Goal: Task Accomplishment & Management: Complete application form

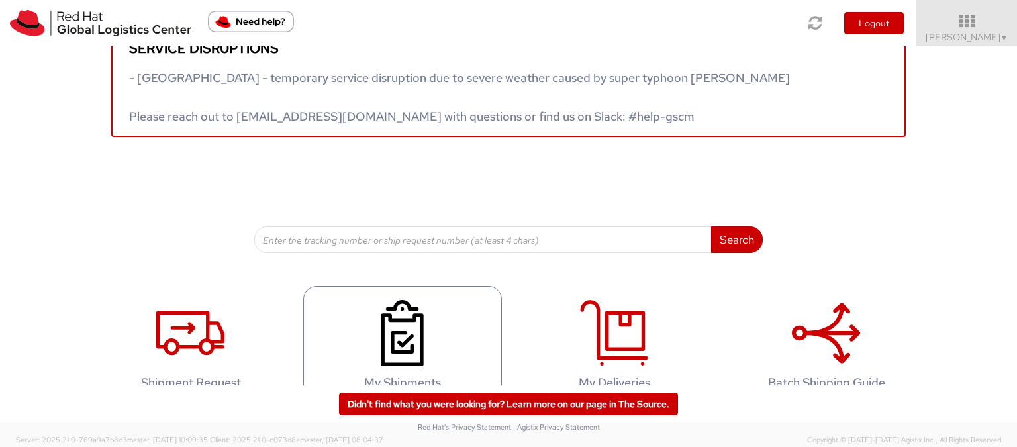
scroll to position [66, 0]
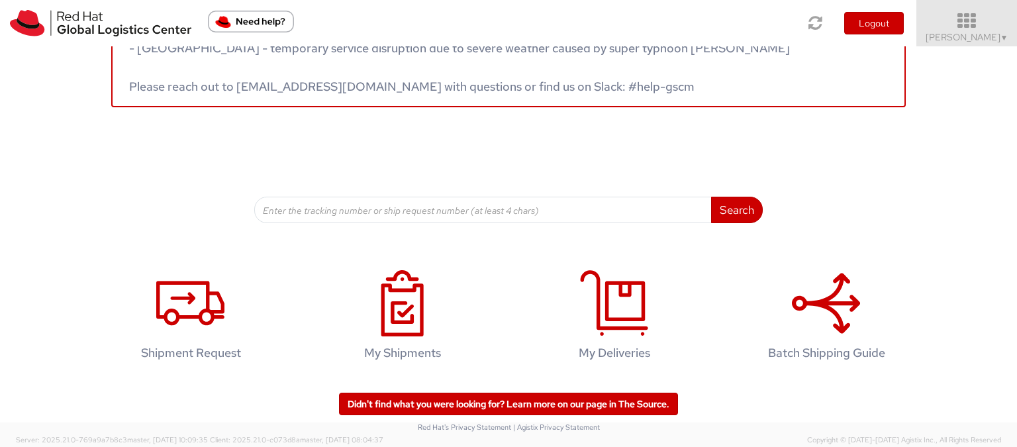
click at [988, 31] on span "Elena Ferri ▼" at bounding box center [966, 37] width 83 height 12
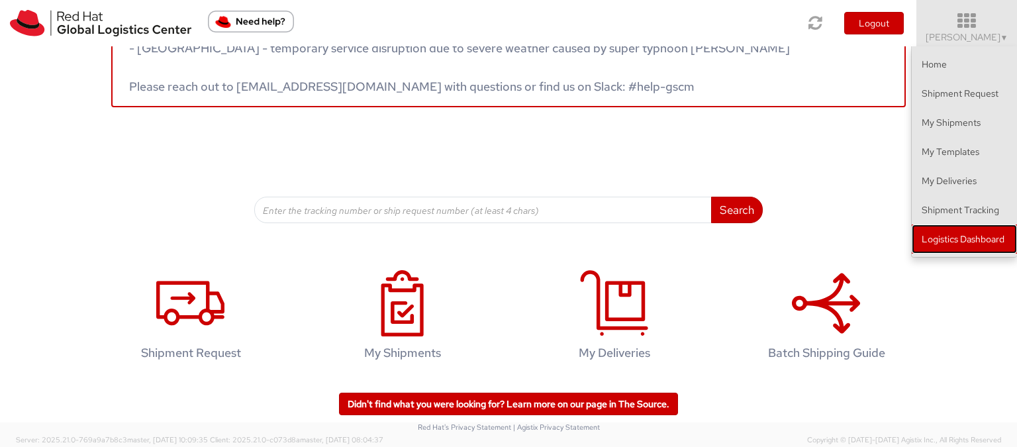
click at [981, 244] on link "Logistics Dashboard" at bounding box center [964, 238] width 105 height 29
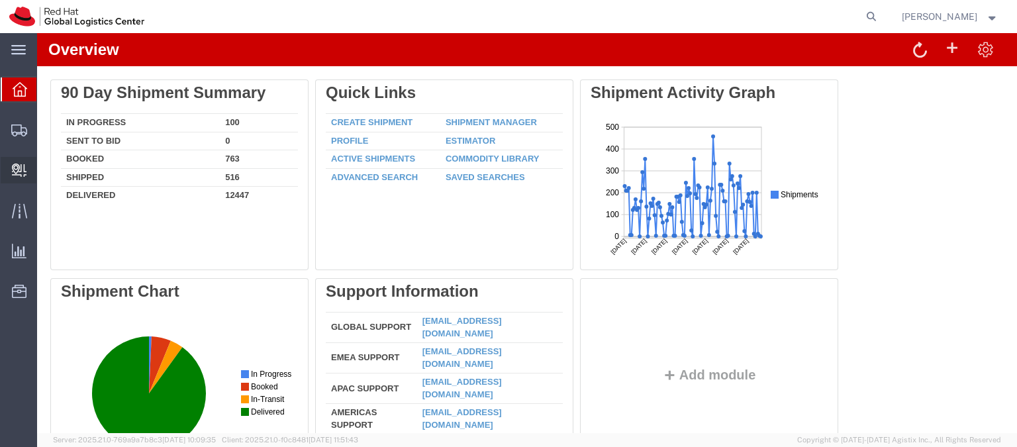
click at [0, 0] on span "Create Delivery" at bounding box center [0, 0] width 0 height 0
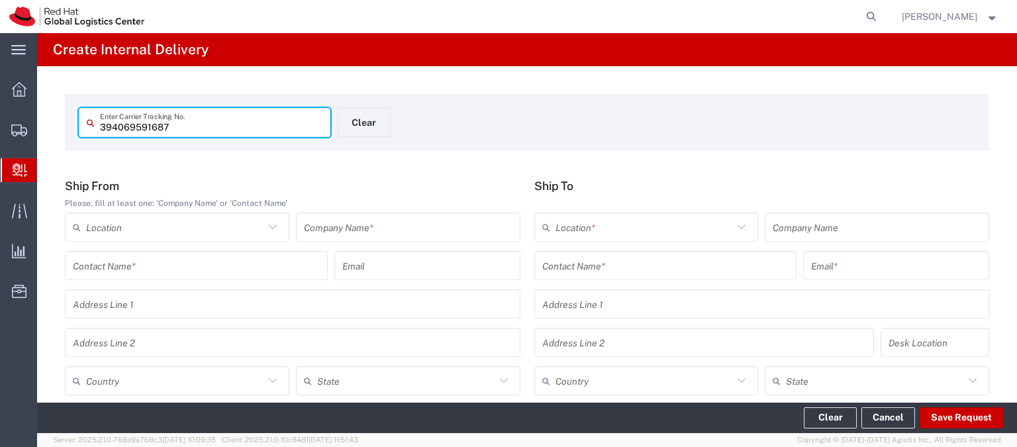
type input "394069591687"
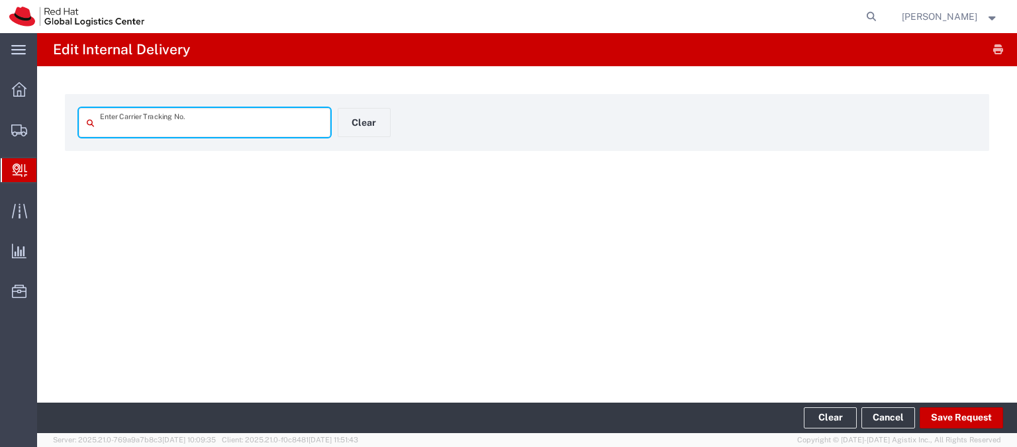
click at [130, 124] on input "text" at bounding box center [211, 122] width 222 height 23
type input "394069591687"
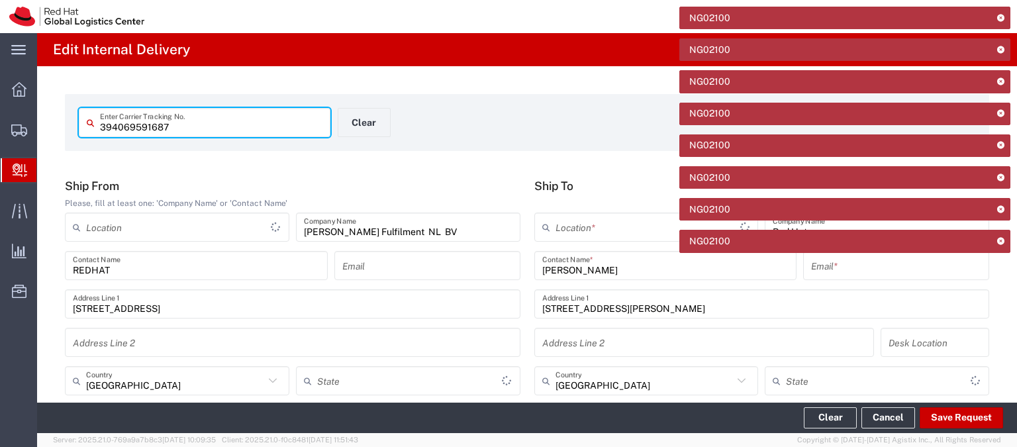
type input "Your Packaging"
type input "FedEx Express"
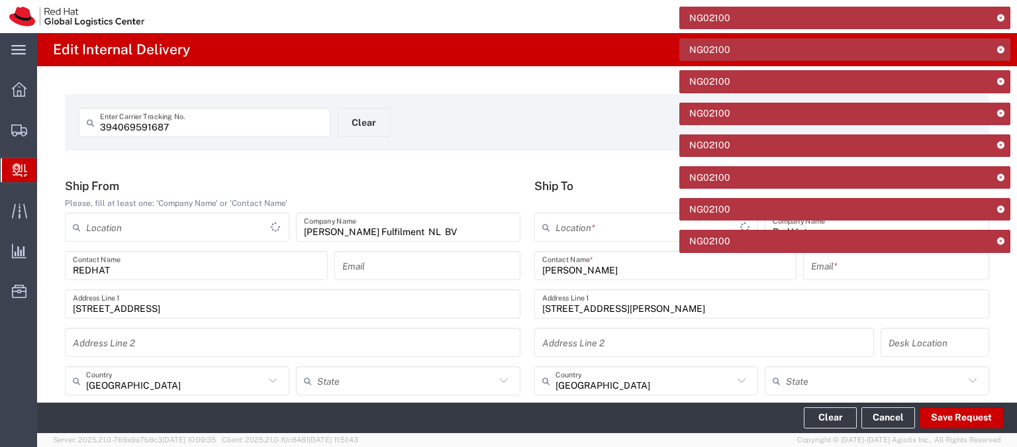
click at [1002, 17] on icon at bounding box center [1000, 17] width 9 height 7
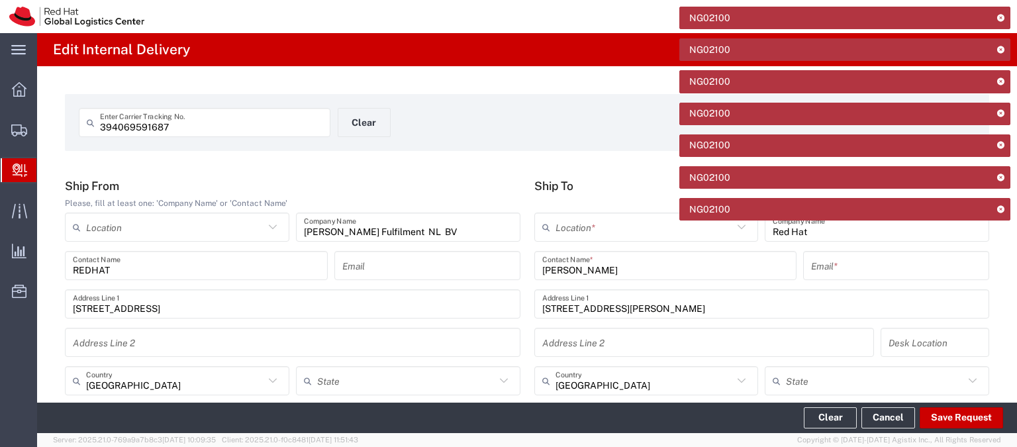
click at [1002, 18] on icon at bounding box center [1000, 17] width 9 height 7
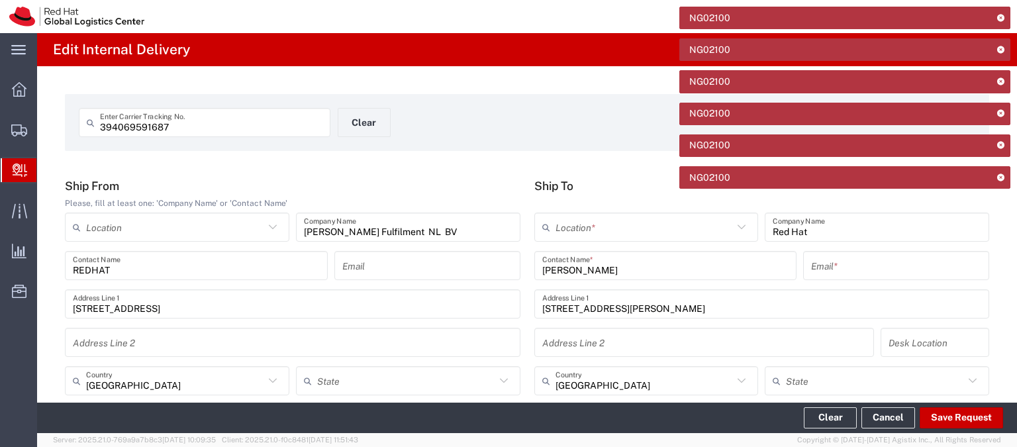
click at [1002, 18] on icon at bounding box center [1000, 17] width 9 height 7
click at [1002, 46] on icon at bounding box center [1000, 49] width 9 height 7
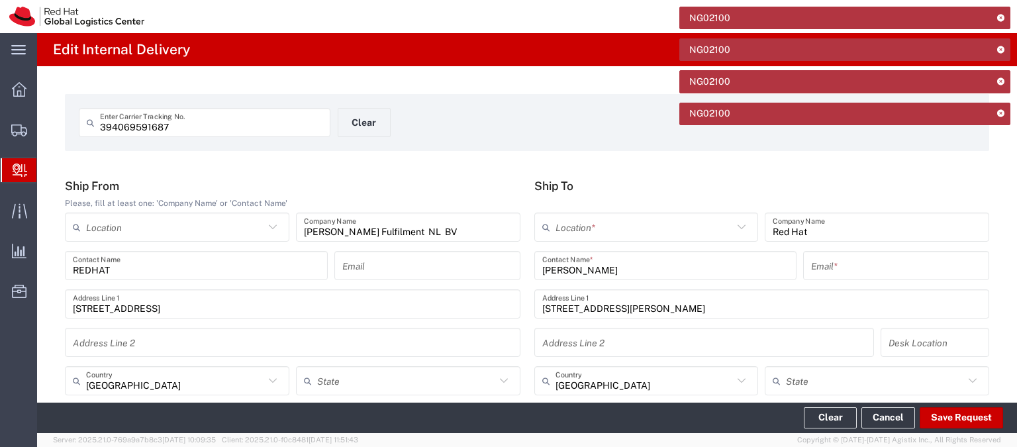
click at [1002, 18] on icon at bounding box center [1000, 17] width 9 height 7
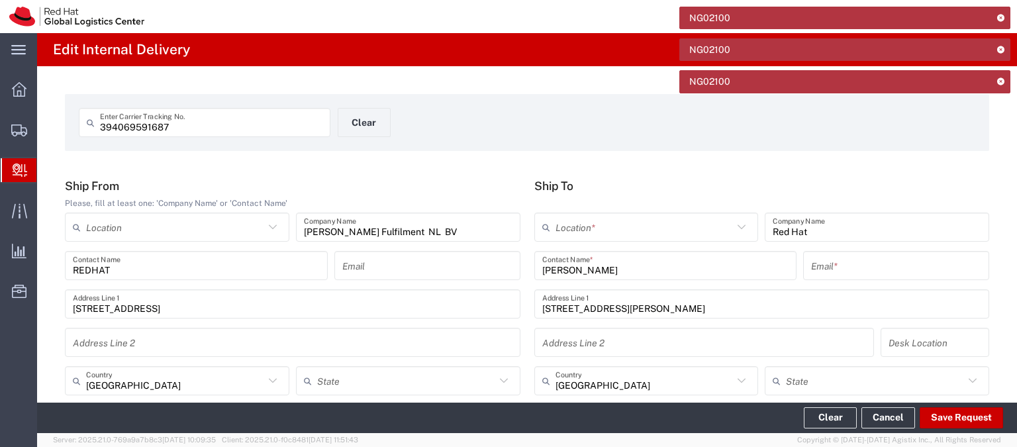
click at [1002, 18] on icon at bounding box center [1000, 17] width 9 height 7
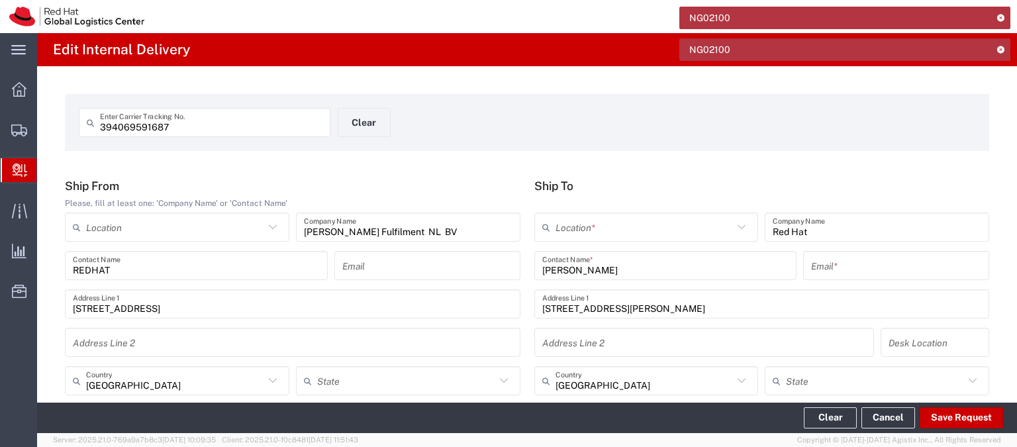
click at [1002, 18] on icon at bounding box center [1000, 17] width 9 height 7
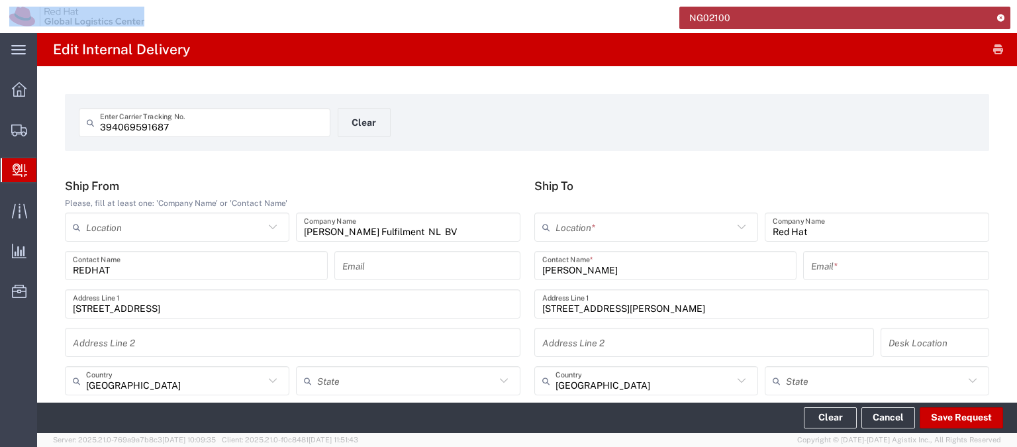
click at [1002, 18] on icon at bounding box center [1000, 17] width 9 height 7
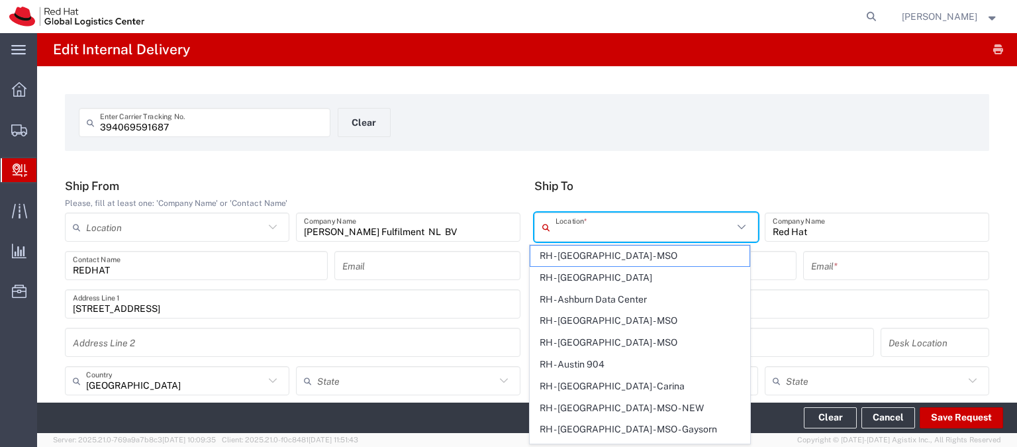
click at [696, 216] on input "text" at bounding box center [644, 227] width 178 height 23
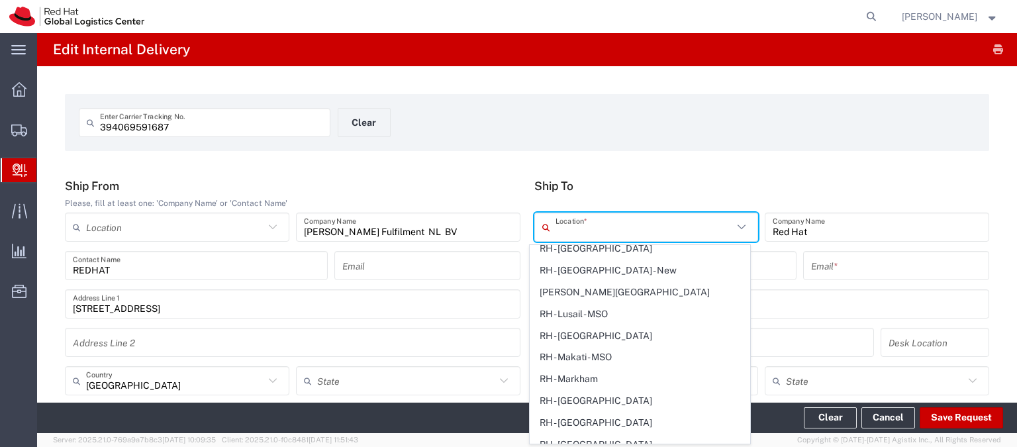
type input "International Economy"
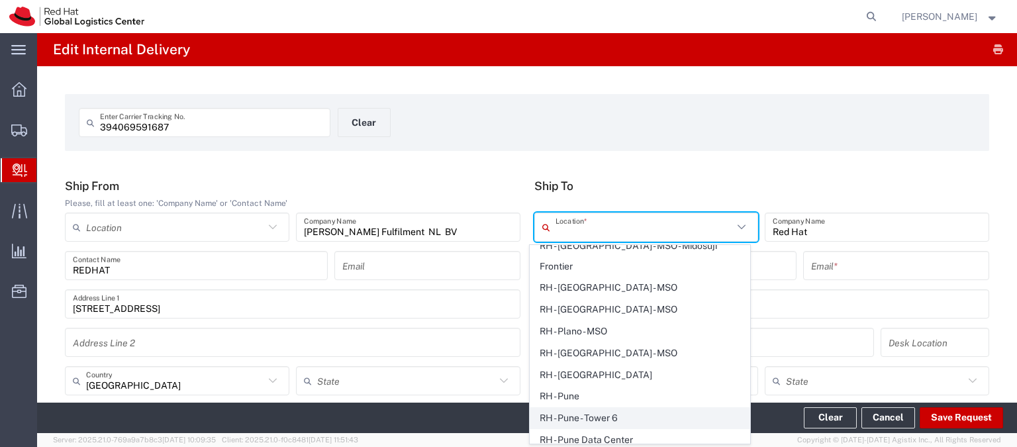
scroll to position [2224, 0]
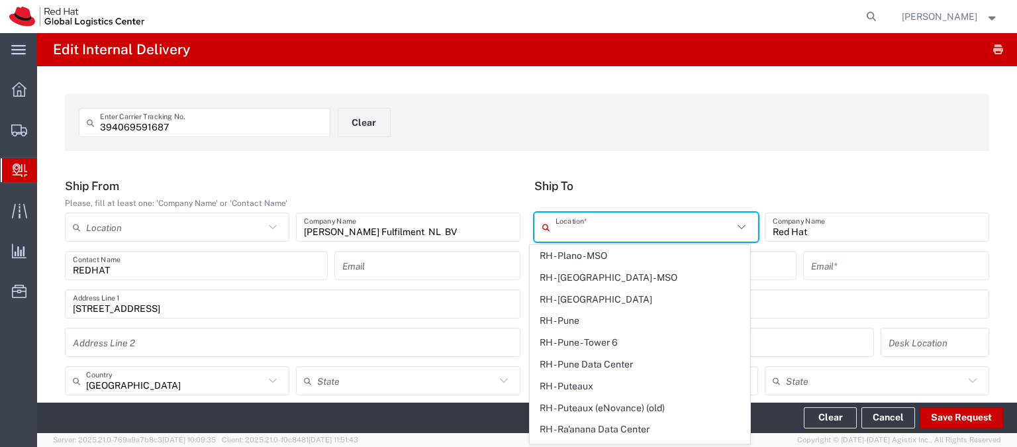
type input "RH - [GEOGRAPHIC_DATA]"
type input "Red Hat S.R.L"
type input "[STREET_ADDRESS][PERSON_NAME]"
type input "[GEOGRAPHIC_DATA]"
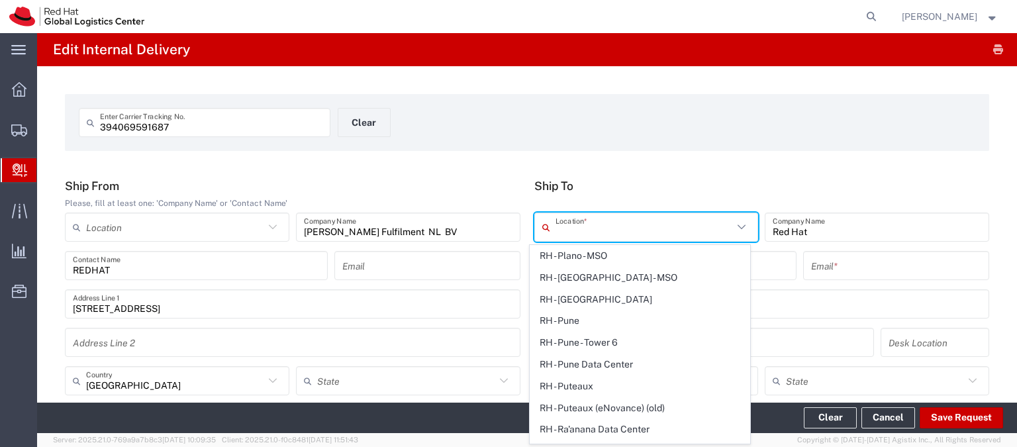
type input "39 06 8750 2300"
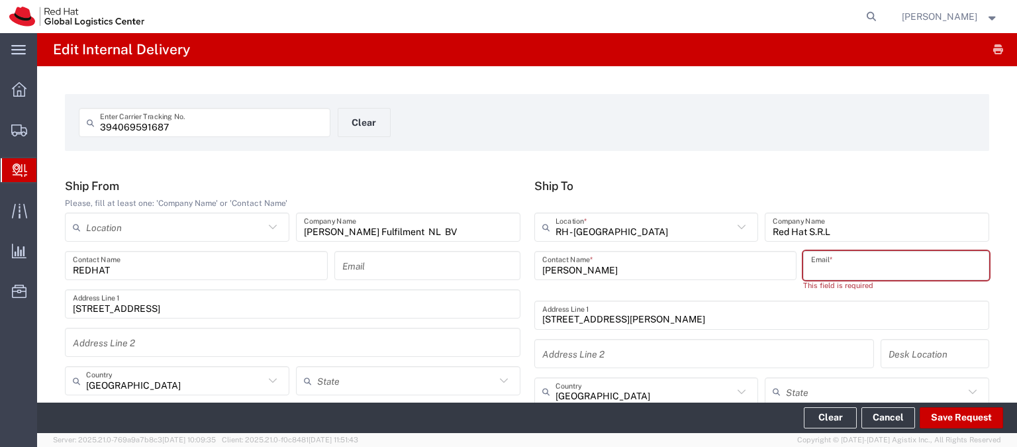
click at [854, 265] on input "text" at bounding box center [896, 265] width 170 height 23
paste input "[EMAIL_ADDRESS][DOMAIN_NAME]"
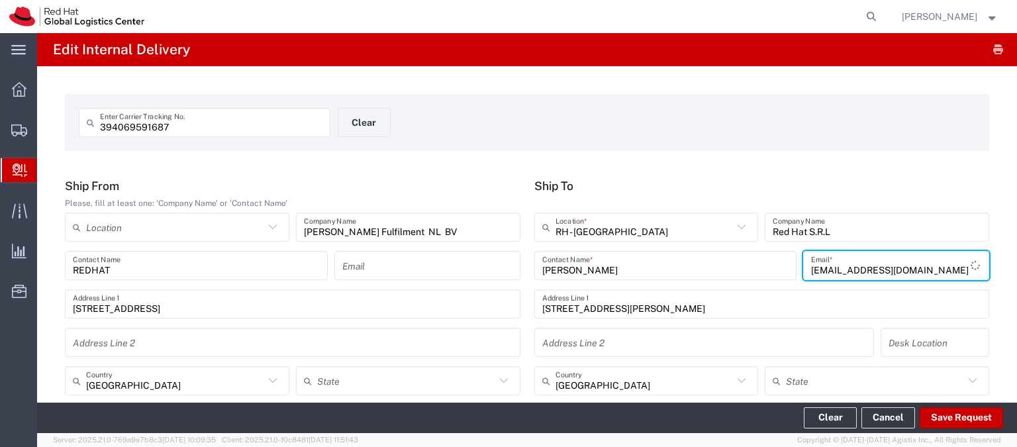
type input "[EMAIL_ADDRESS][DOMAIN_NAME]"
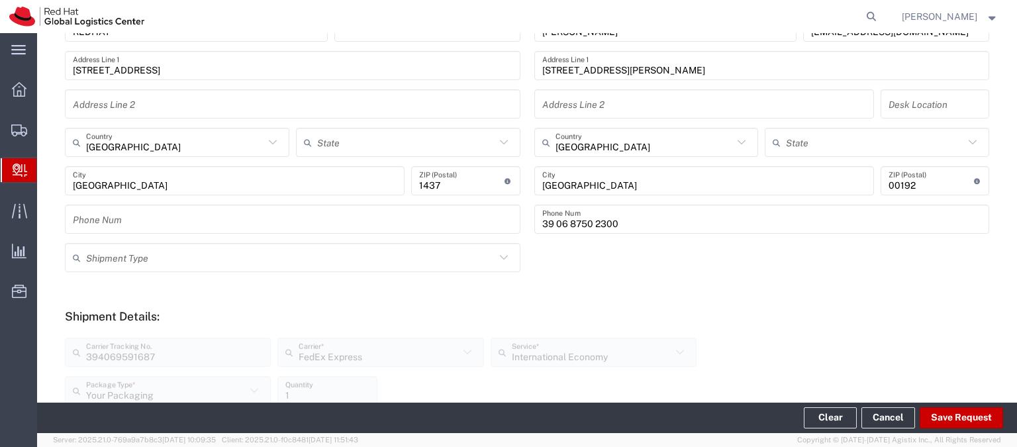
scroll to position [318, 0]
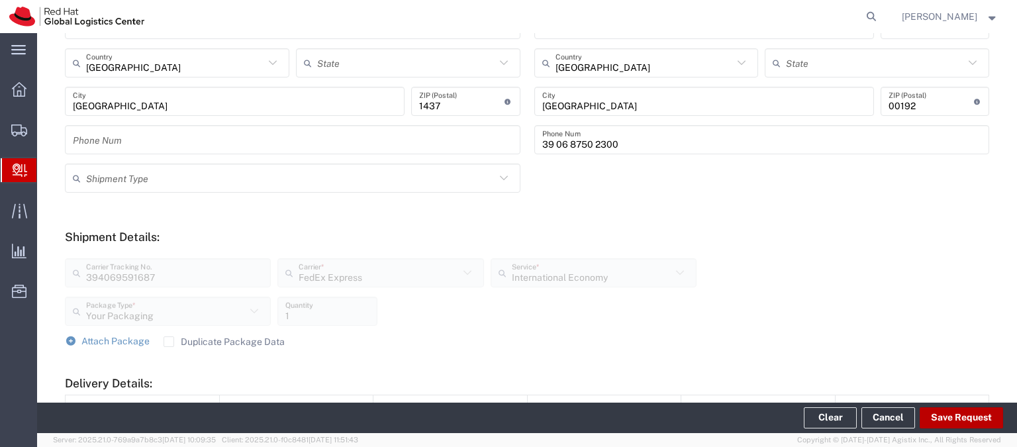
click at [971, 416] on button "Save Request" at bounding box center [960, 417] width 83 height 21
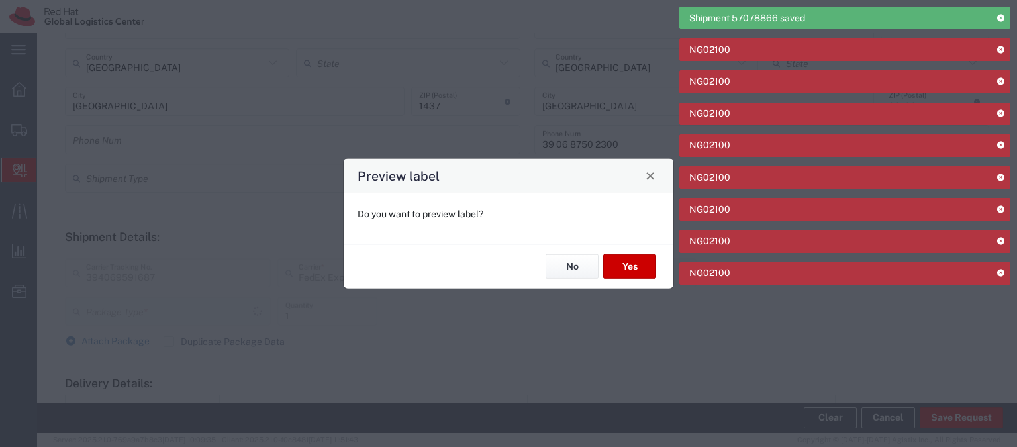
type input "Your Packaging"
type input "International Economy"
click at [563, 269] on button "No" at bounding box center [571, 266] width 53 height 24
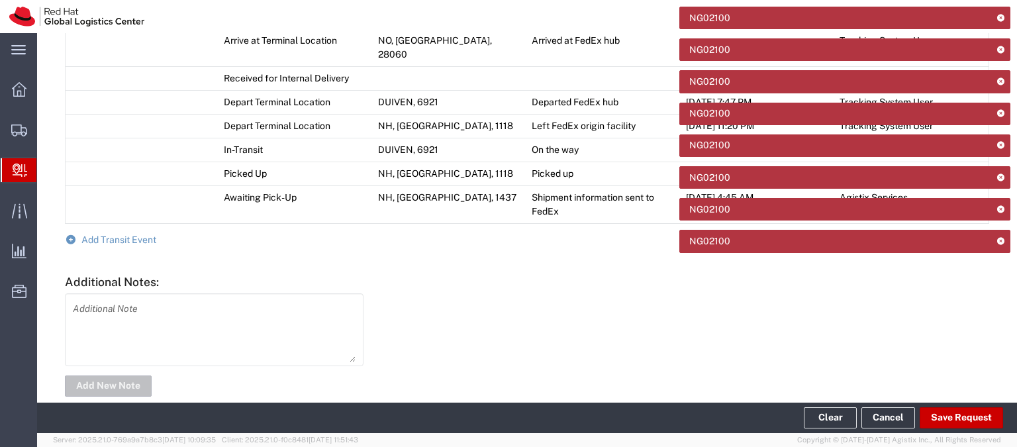
scroll to position [935, 0]
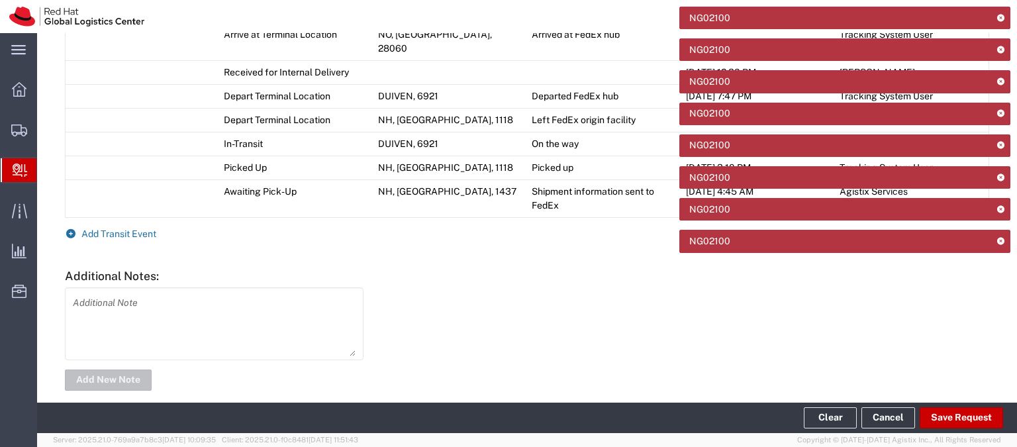
click at [101, 228] on span "Add Transit Event" at bounding box center [118, 233] width 75 height 11
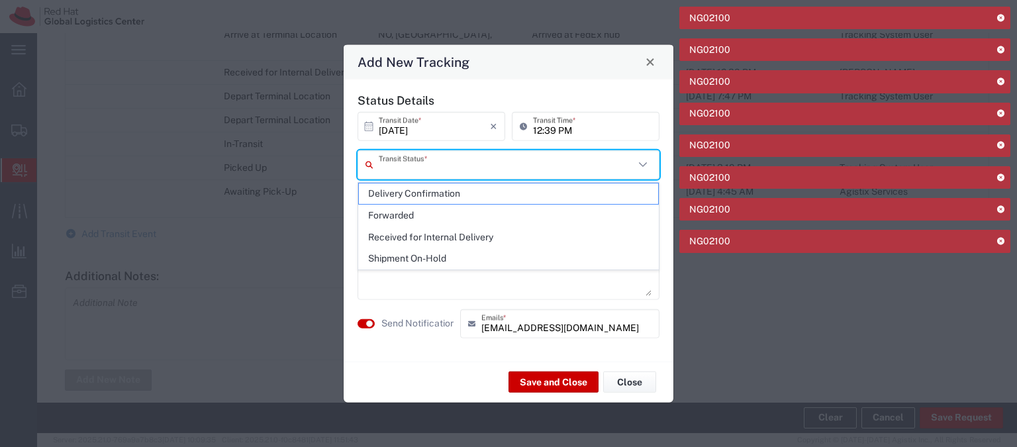
click at [472, 173] on input "text" at bounding box center [507, 164] width 256 height 23
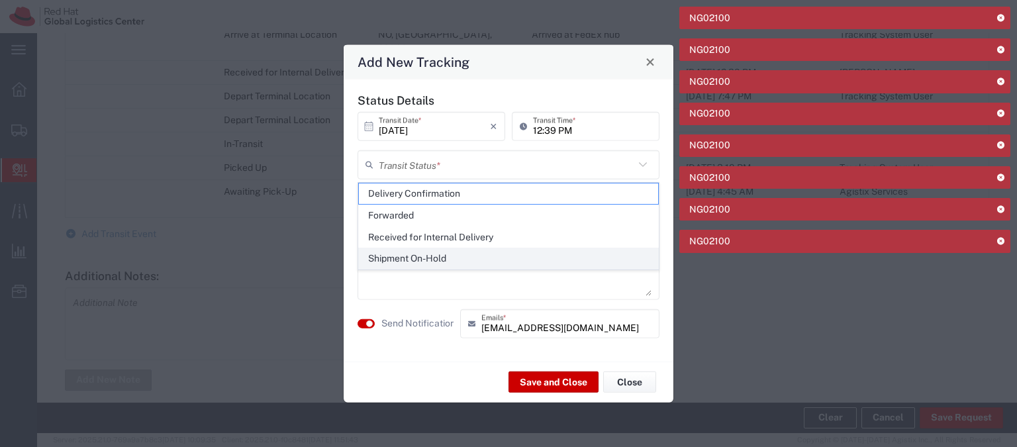
click at [459, 256] on span "Shipment On-Hold" at bounding box center [508, 258] width 299 height 21
type input "Shipment On-Hold"
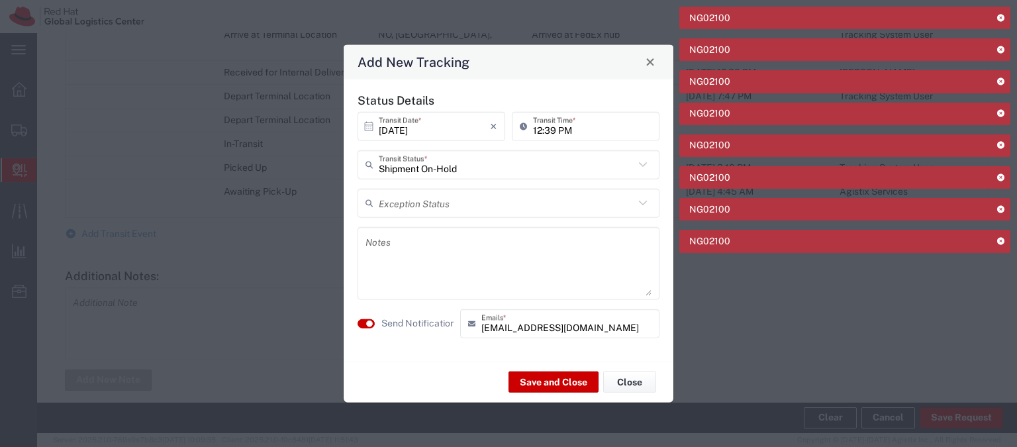
click at [424, 263] on textarea at bounding box center [508, 262] width 286 height 65
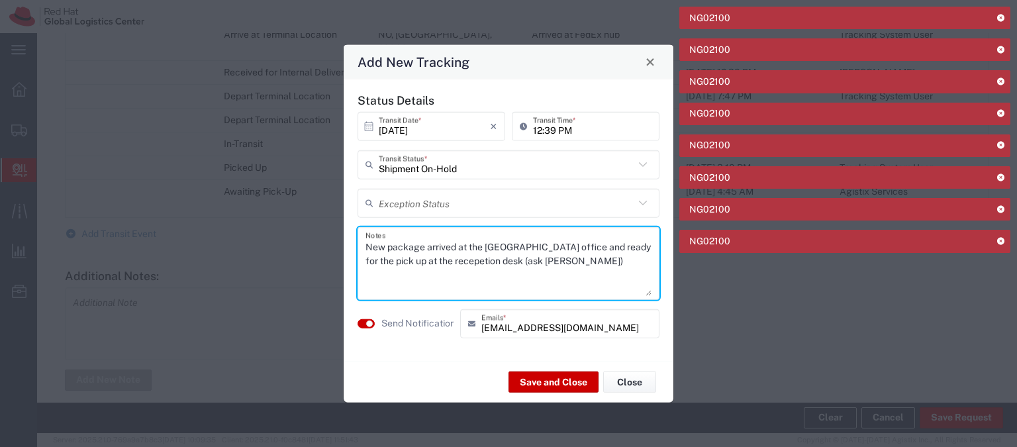
click at [420, 262] on textarea "New package arrived at the [GEOGRAPHIC_DATA] office and ready for the pick up a…" at bounding box center [508, 262] width 286 height 65
click at [528, 258] on textarea "New package arrived at the [GEOGRAPHIC_DATA] office and ready for the pick up a…" at bounding box center [508, 262] width 286 height 65
type textarea "New package arrived at the [GEOGRAPHIC_DATA] office and ready for the pick up a…"
click at [543, 381] on button "Save and Close" at bounding box center [553, 381] width 90 height 21
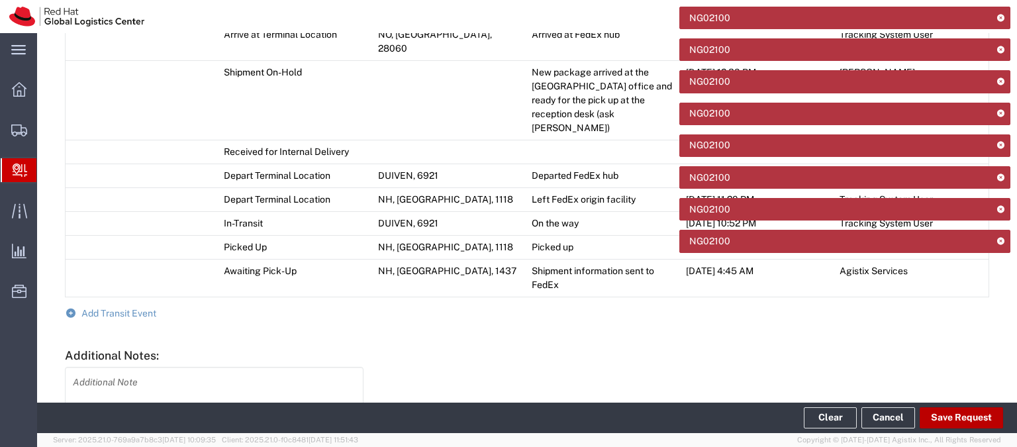
click at [969, 422] on button "Save Request" at bounding box center [960, 417] width 83 height 21
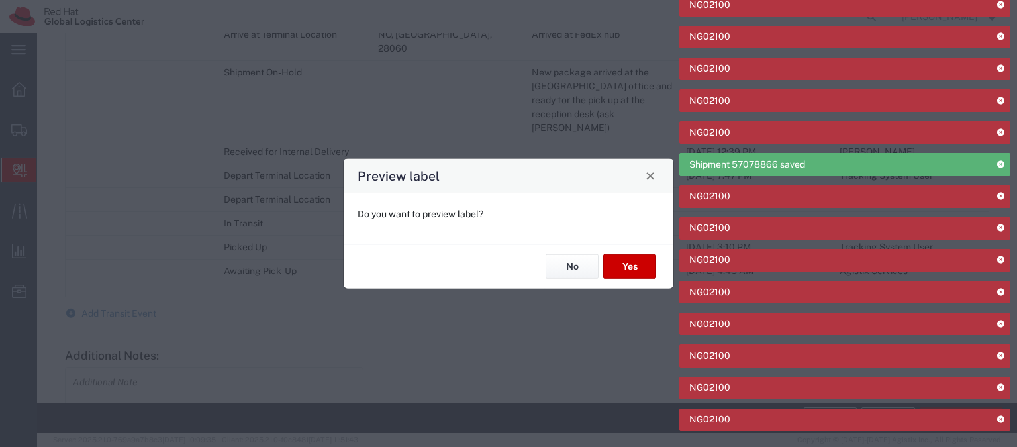
type input "Your Packaging"
type input "International Economy"
click at [562, 263] on button "No" at bounding box center [571, 266] width 53 height 24
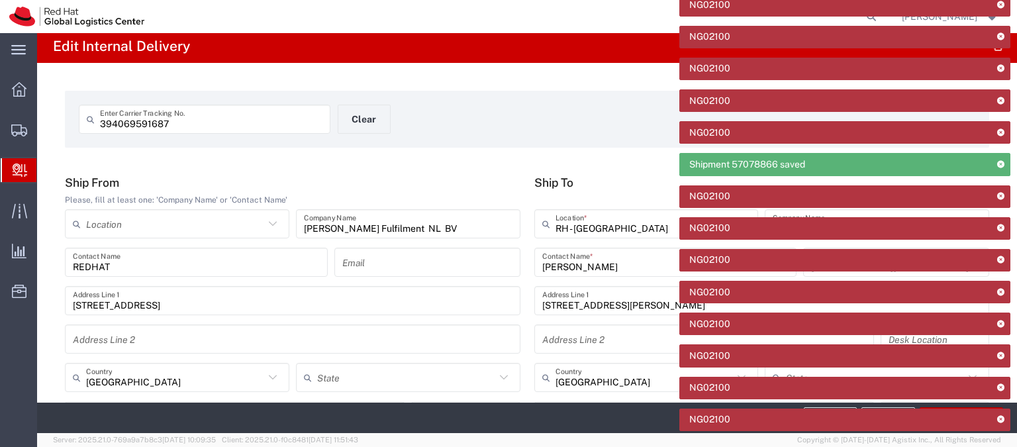
scroll to position [0, 0]
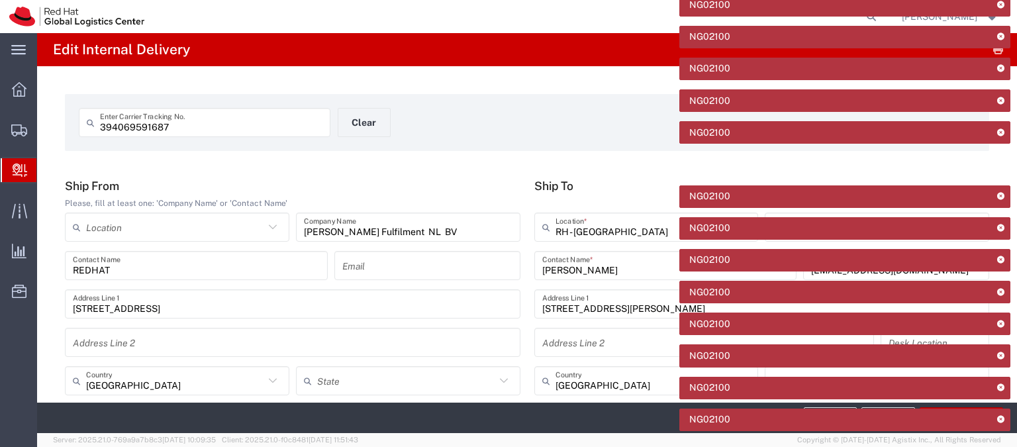
click at [47, 167] on span "Internal Delivery" at bounding box center [41, 170] width 11 height 26
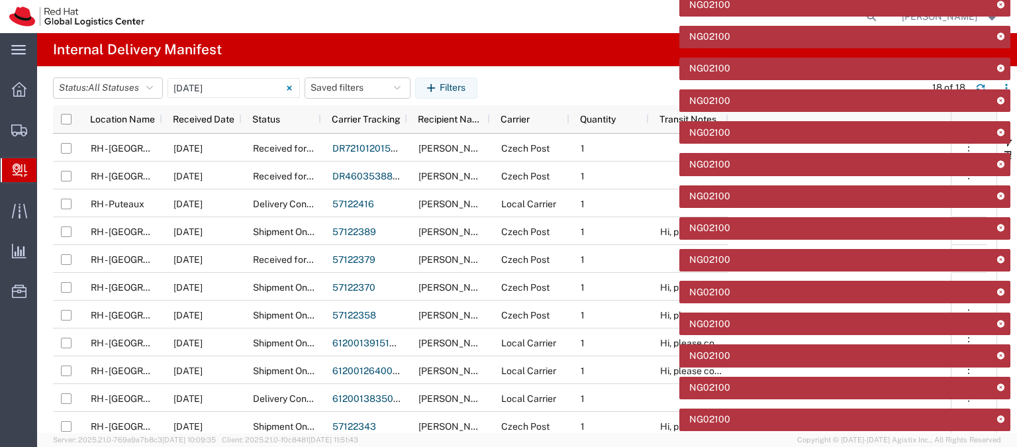
click at [1001, 5] on icon at bounding box center [1000, 4] width 9 height 7
click at [998, 7] on icon at bounding box center [1000, 4] width 9 height 7
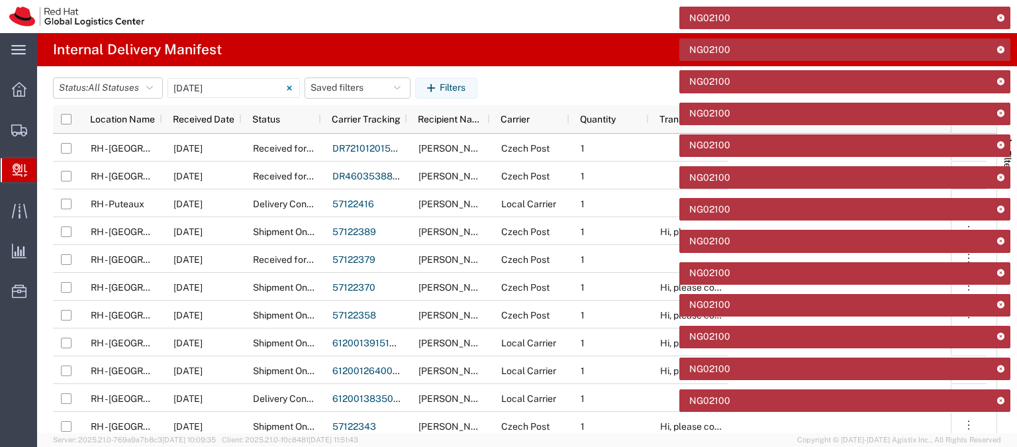
click at [998, 7] on div "NG02100" at bounding box center [844, 18] width 331 height 23
click at [1000, 24] on div "NG02100" at bounding box center [844, 18] width 331 height 23
click at [1006, 332] on div "NG02100" at bounding box center [844, 337] width 331 height 23
click at [1002, 334] on icon at bounding box center [1000, 335] width 9 height 7
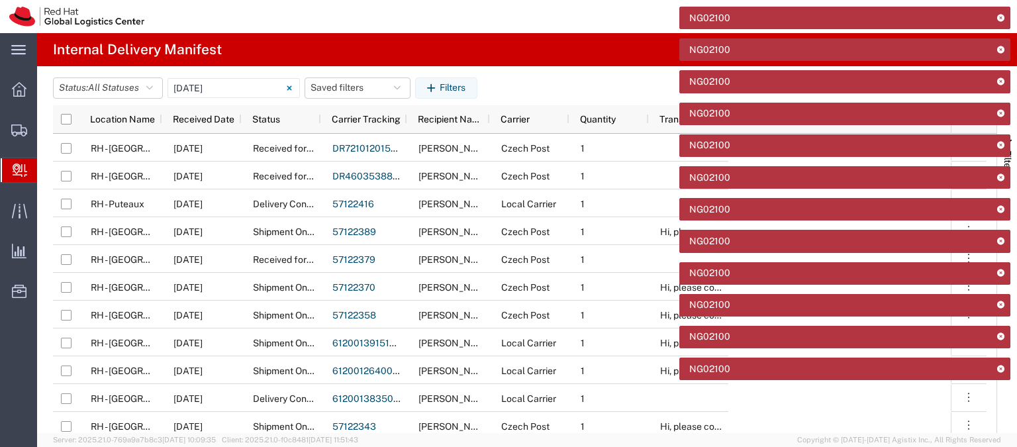
click at [1002, 334] on icon at bounding box center [1000, 335] width 9 height 7
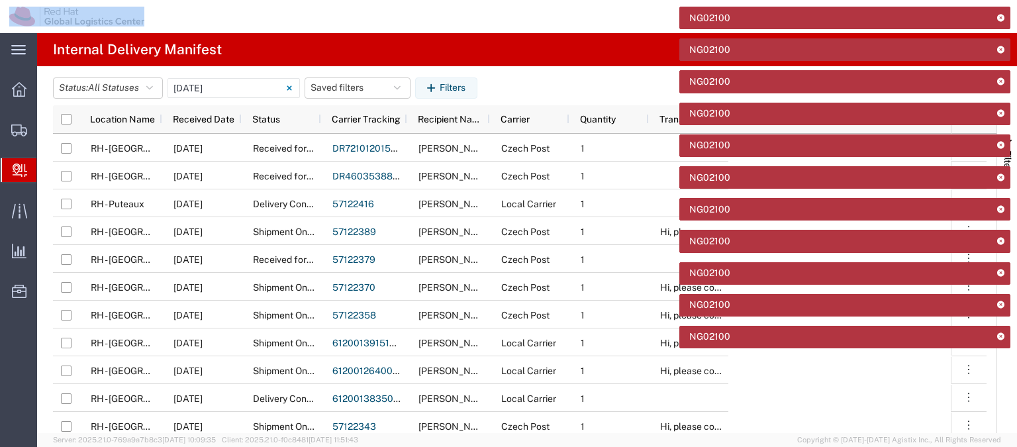
click at [1002, 334] on icon at bounding box center [1000, 335] width 9 height 7
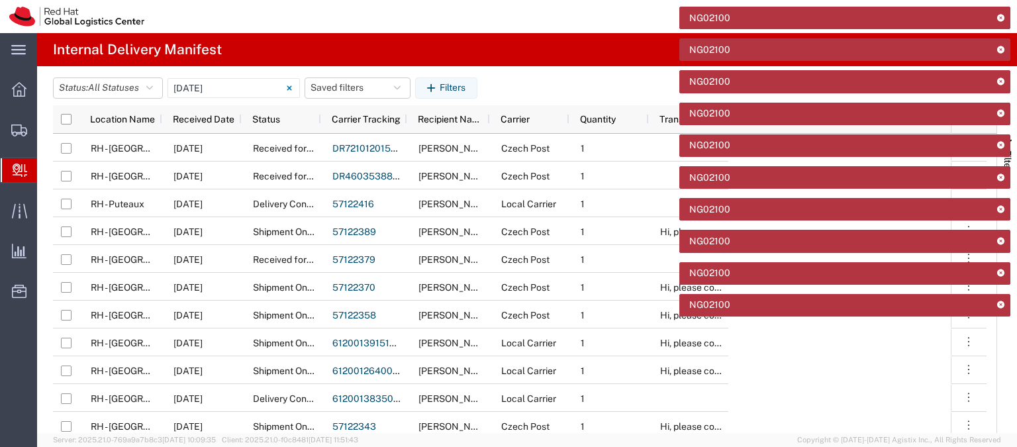
click at [1003, 82] on icon at bounding box center [1000, 80] width 9 height 7
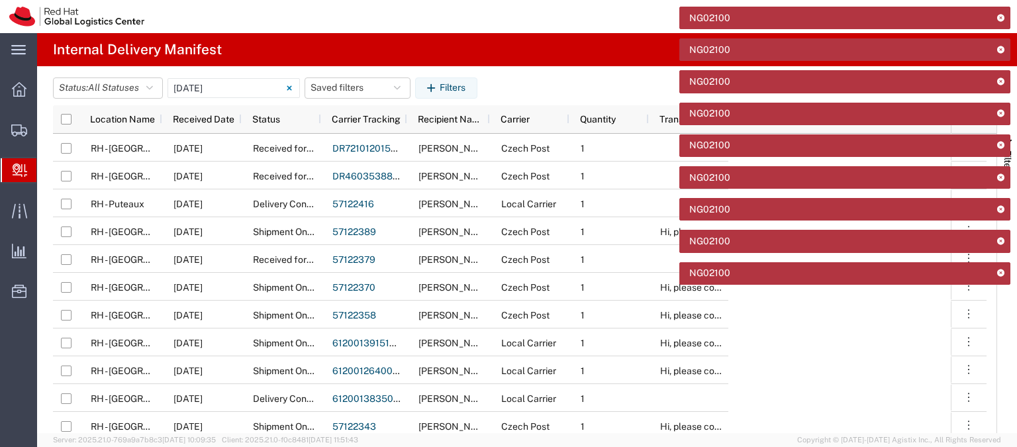
click at [1003, 82] on icon at bounding box center [1000, 80] width 9 height 7
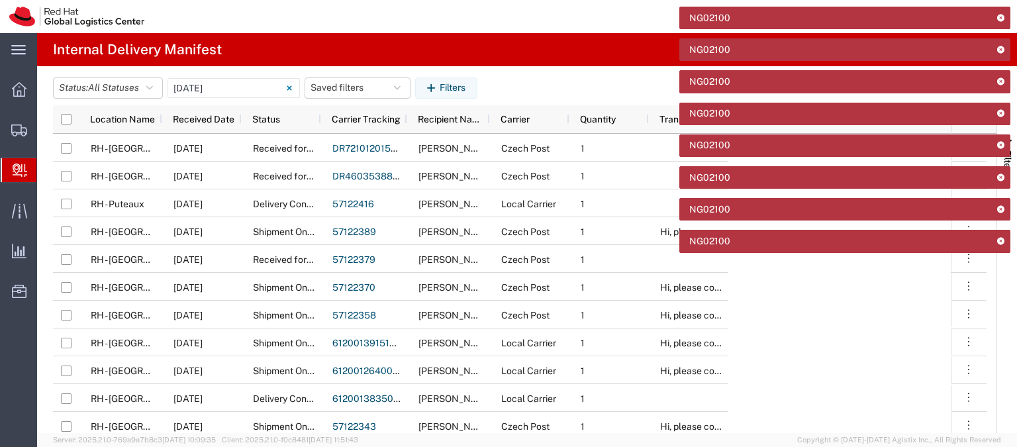
click at [1003, 82] on icon at bounding box center [1000, 80] width 9 height 7
click at [1003, 109] on icon at bounding box center [1000, 112] width 9 height 7
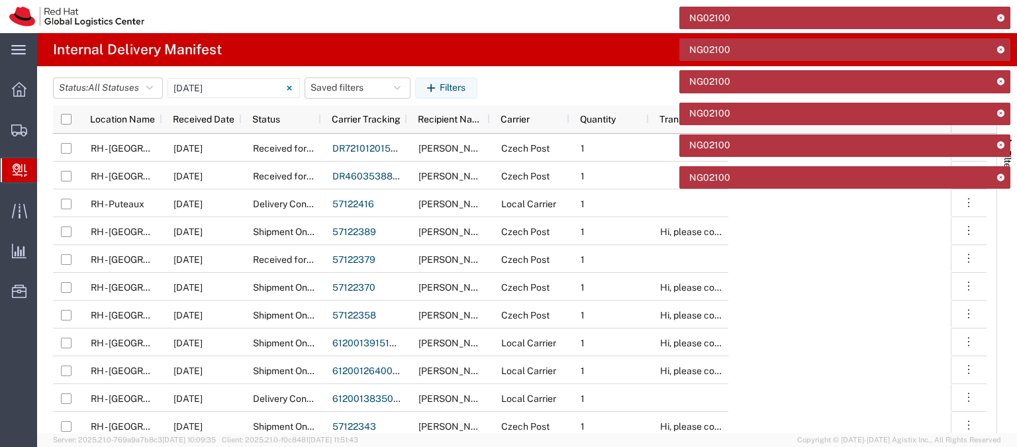
click at [1003, 82] on icon at bounding box center [1000, 80] width 9 height 7
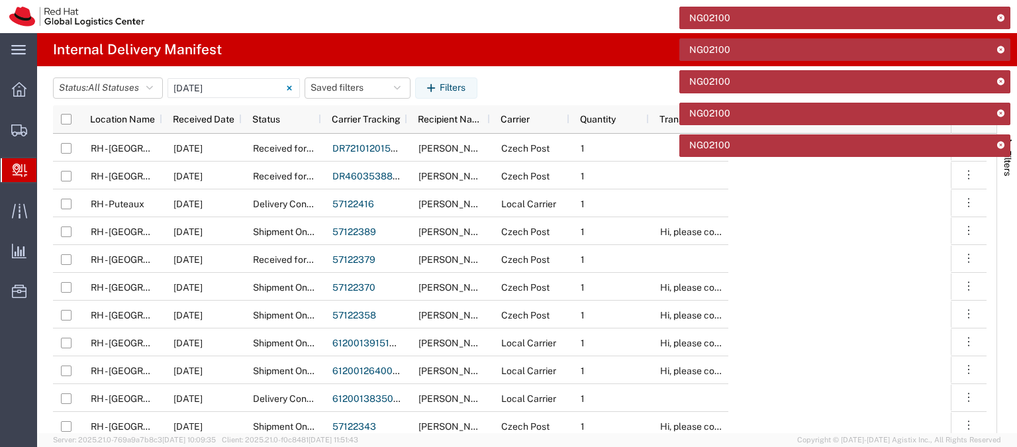
click at [1003, 82] on icon at bounding box center [1000, 80] width 9 height 7
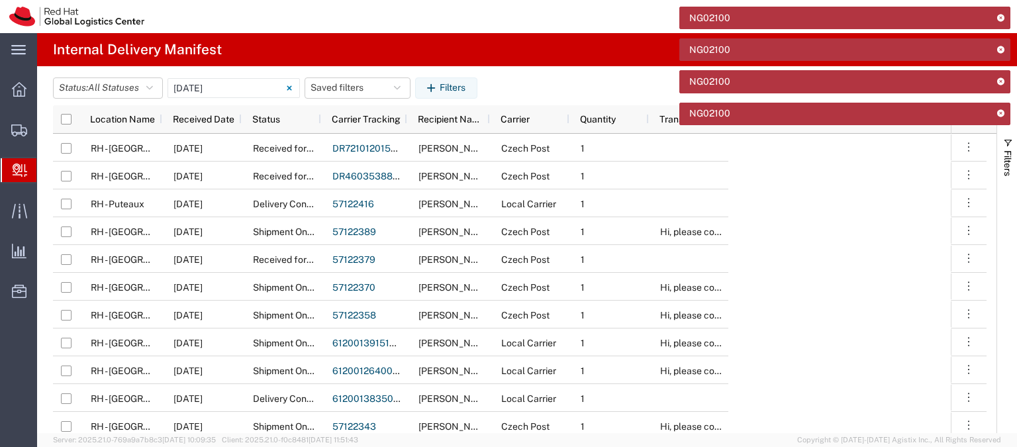
click at [1003, 82] on icon at bounding box center [1000, 80] width 9 height 7
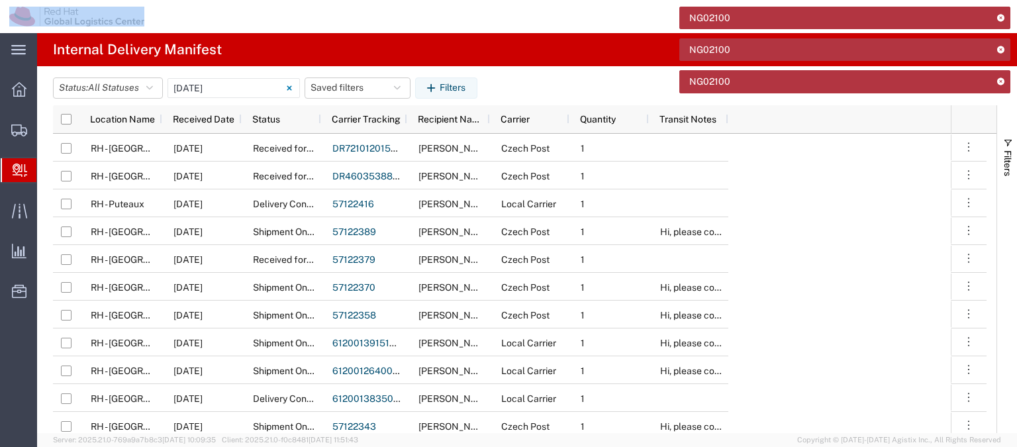
click at [1003, 82] on icon at bounding box center [1000, 80] width 9 height 7
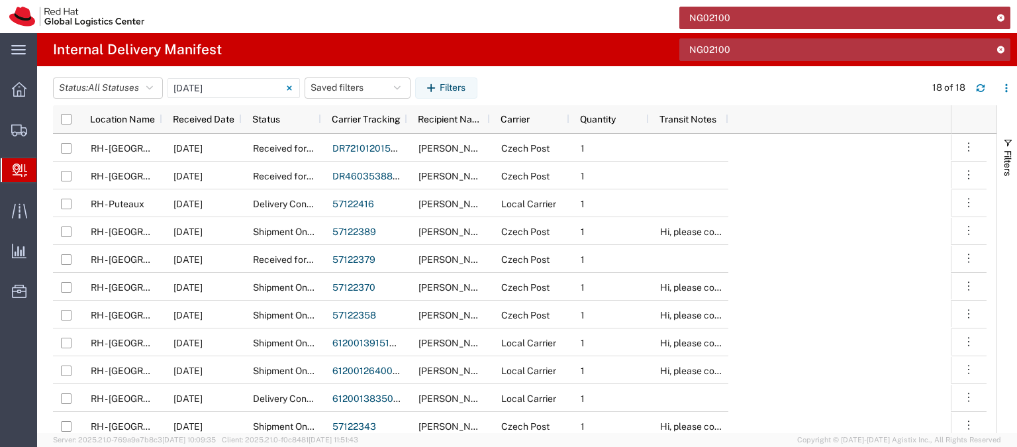
click at [1000, 15] on icon at bounding box center [1000, 17] width 9 height 7
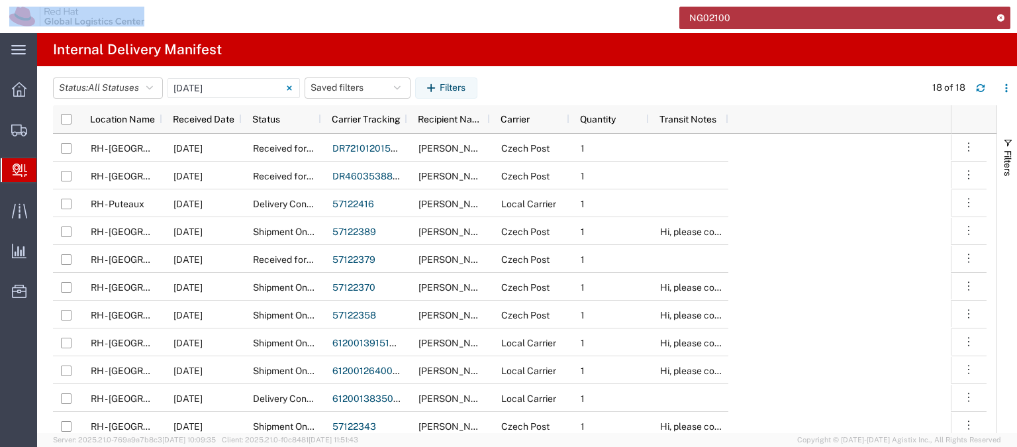
click at [1000, 15] on icon at bounding box center [1000, 17] width 9 height 7
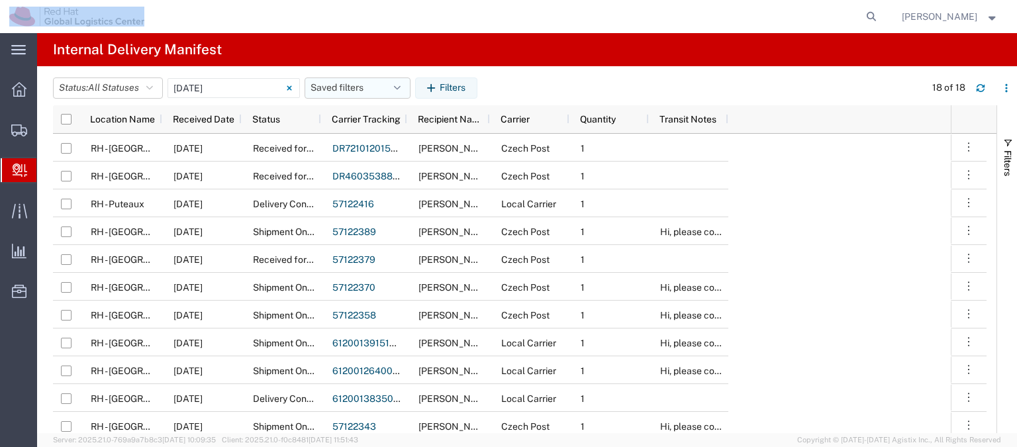
click at [331, 83] on button "Saved filters" at bounding box center [357, 87] width 106 height 21
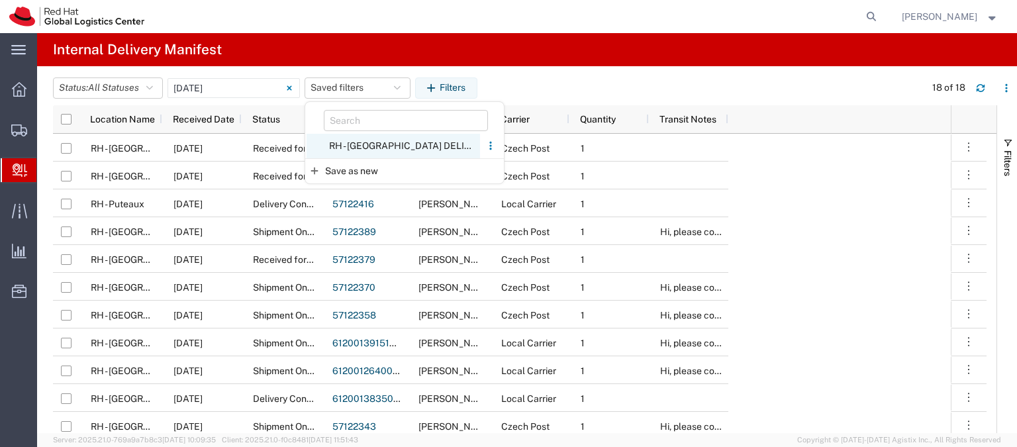
click at [380, 149] on span "RH - [GEOGRAPHIC_DATA] DELIVERIES" at bounding box center [392, 146] width 173 height 24
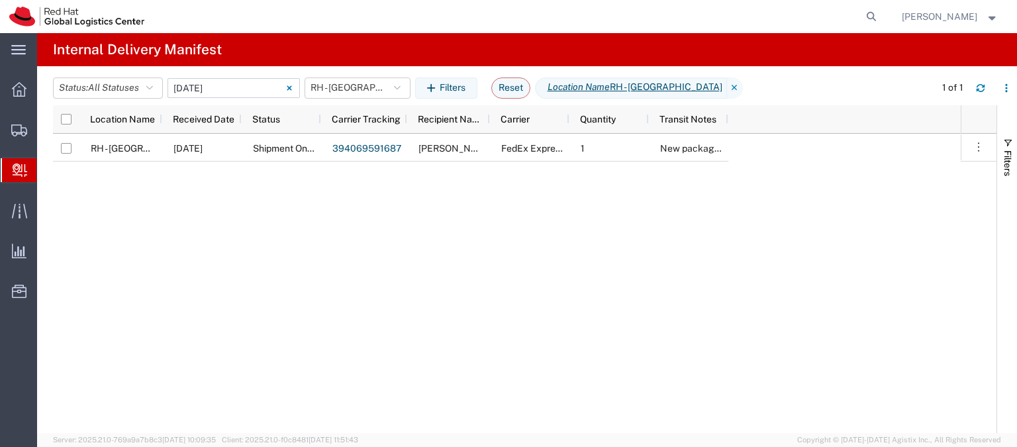
click at [250, 89] on input "[DATE] - [DATE]" at bounding box center [233, 88] width 132 height 20
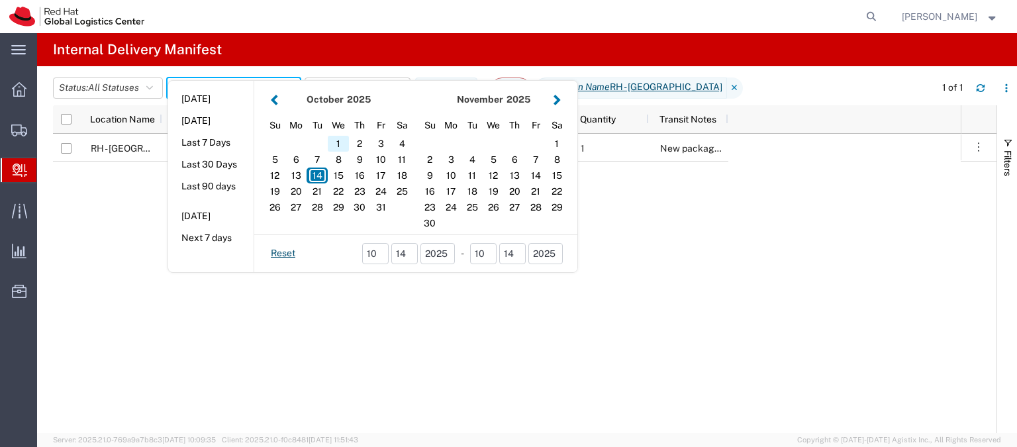
click at [339, 141] on div "1" at bounding box center [338, 144] width 21 height 16
click at [322, 182] on div "14" at bounding box center [316, 175] width 21 height 16
type input "10 01 - 14, 2025"
type input "[DATE] - [DATE]"
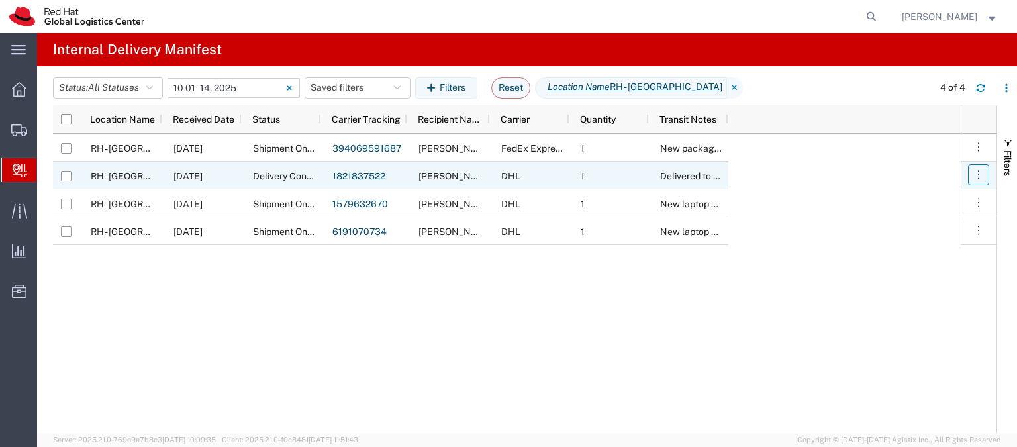
click at [971, 174] on button "button" at bounding box center [978, 174] width 21 height 21
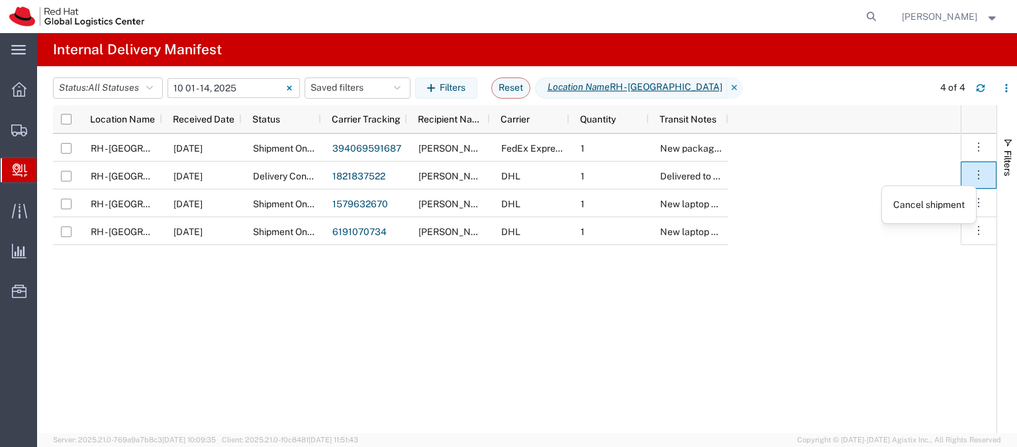
click at [391, 326] on div "RH - [GEOGRAPHIC_DATA] [DATE] Shipment On-Hold 394069591687 [PERSON_NAME] FedEx…" at bounding box center [507, 283] width 908 height 299
